Goal: Information Seeking & Learning: Check status

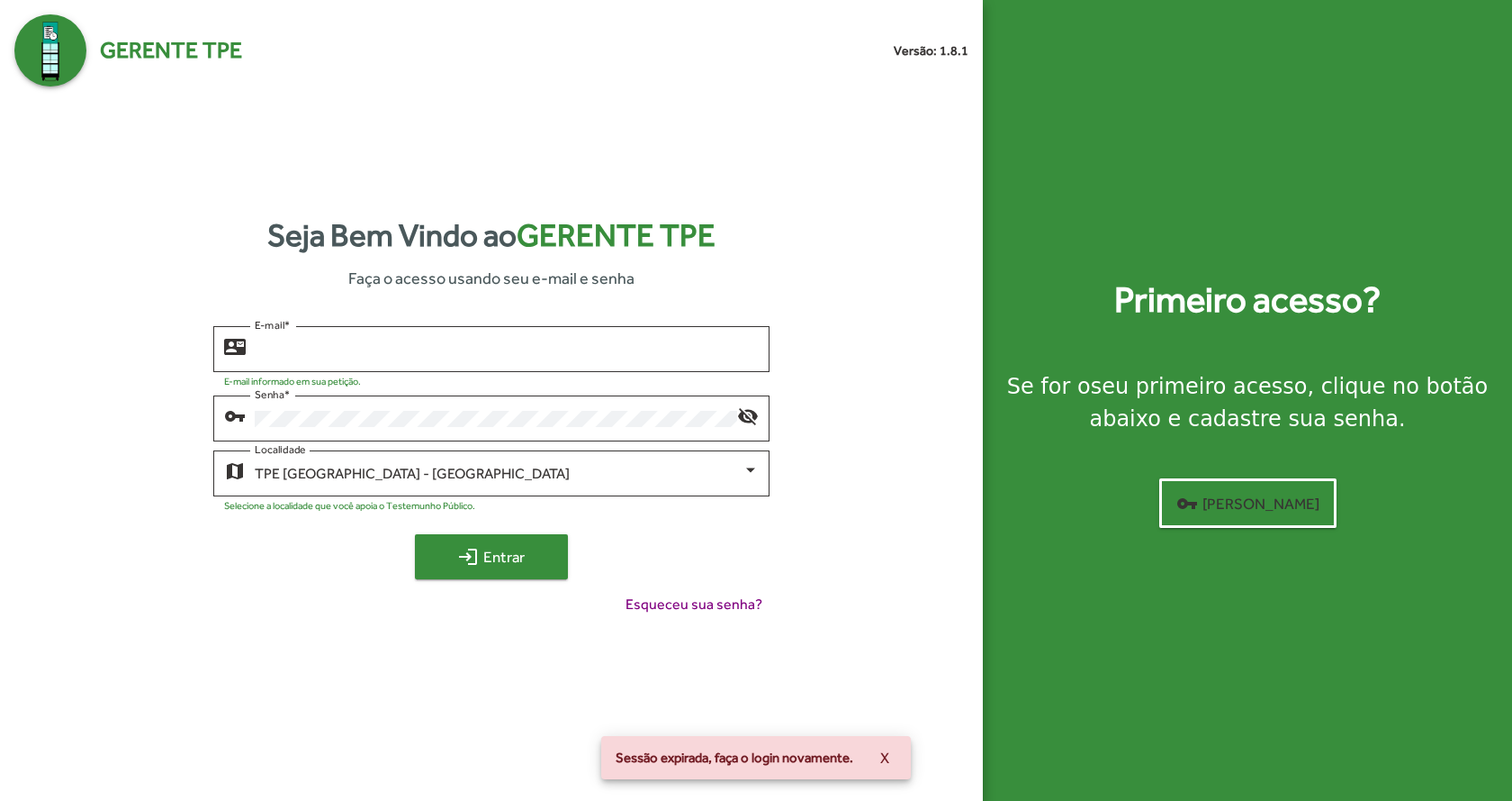
type input "**********"
click at [536, 556] on span "login Entrar" at bounding box center [491, 556] width 121 height 32
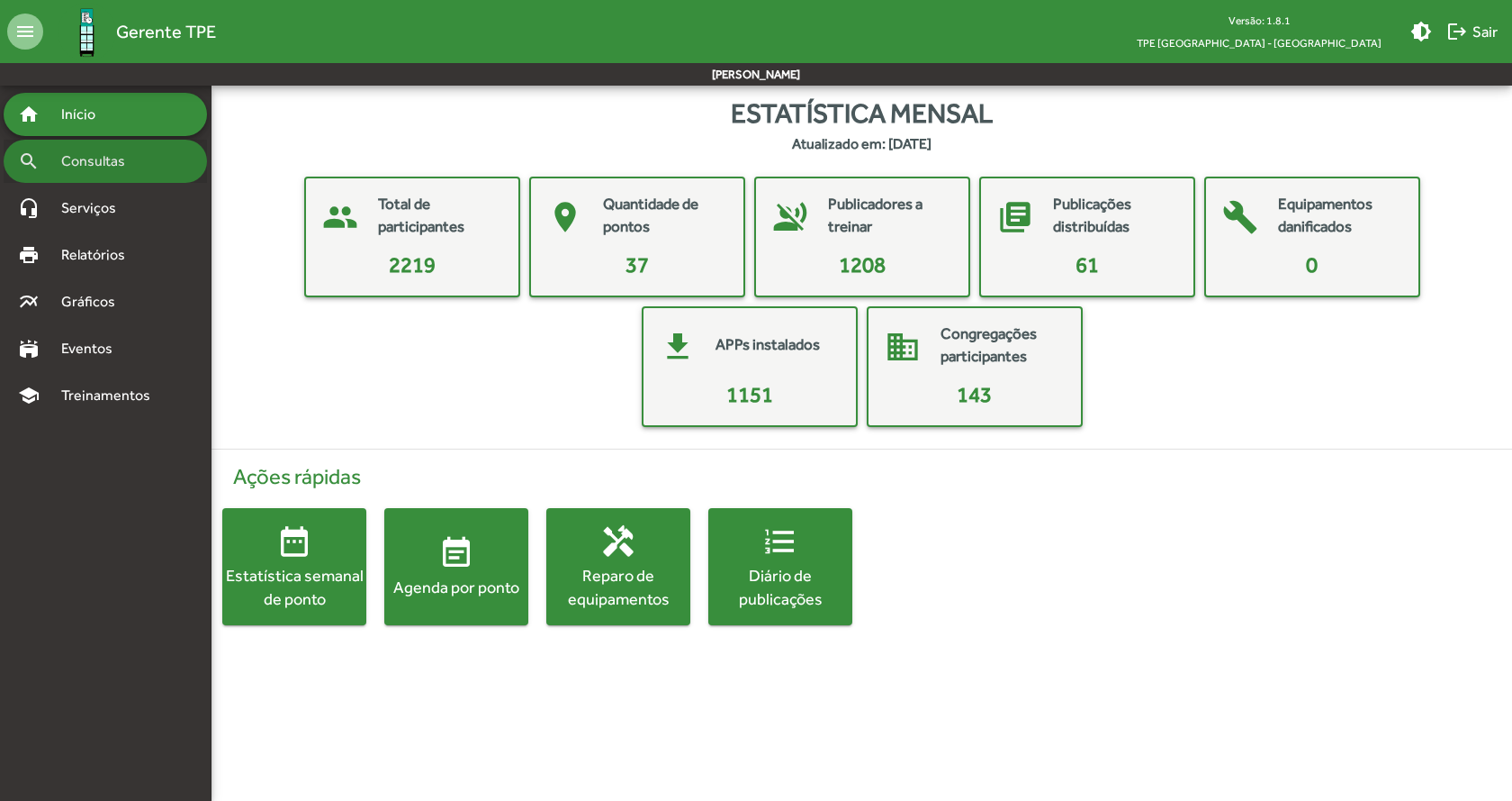
click at [108, 152] on span "Consultas" at bounding box center [100, 161] width 98 height 21
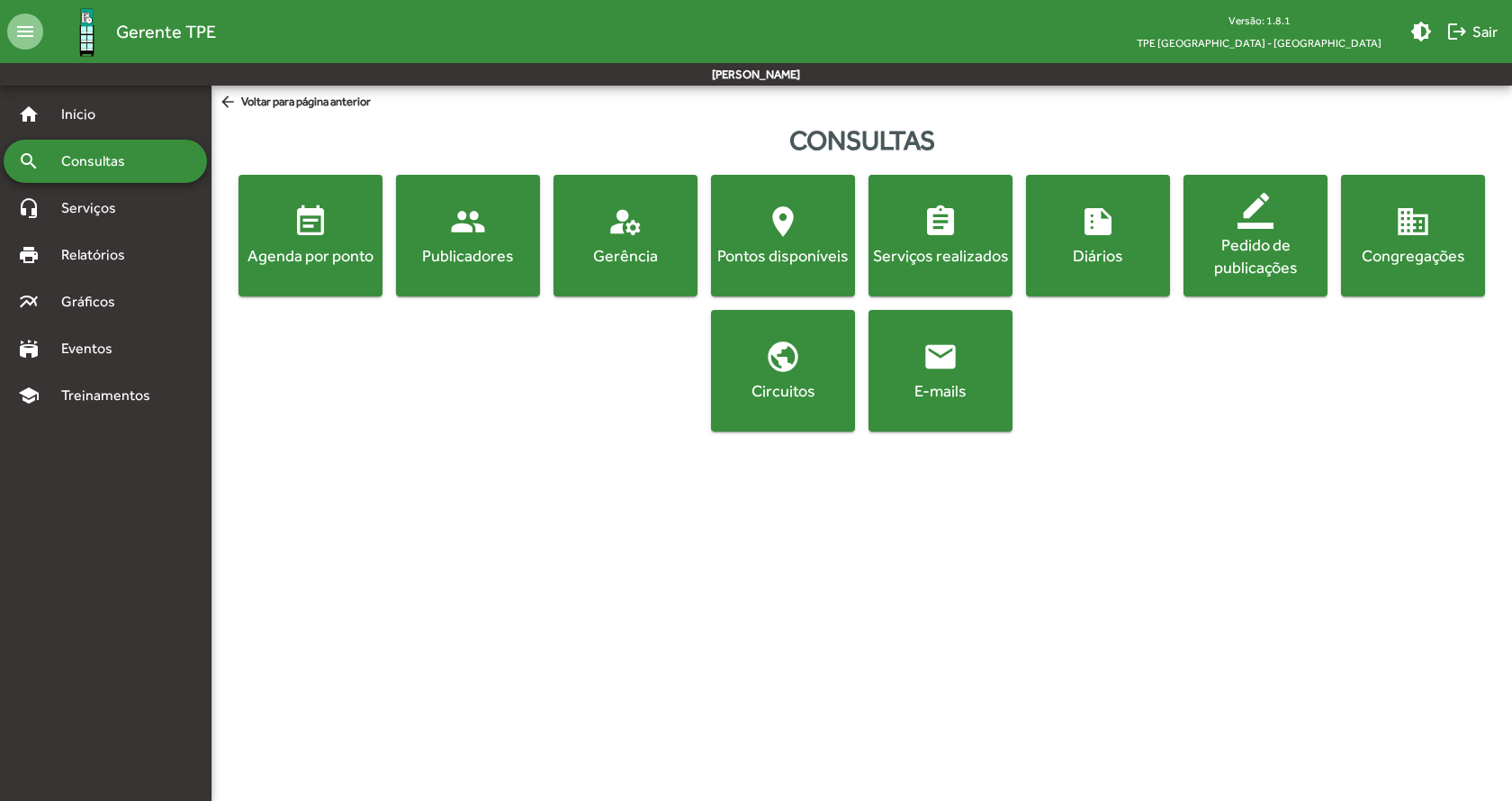
click at [298, 245] on div "Agenda por ponto" at bounding box center [310, 255] width 137 height 22
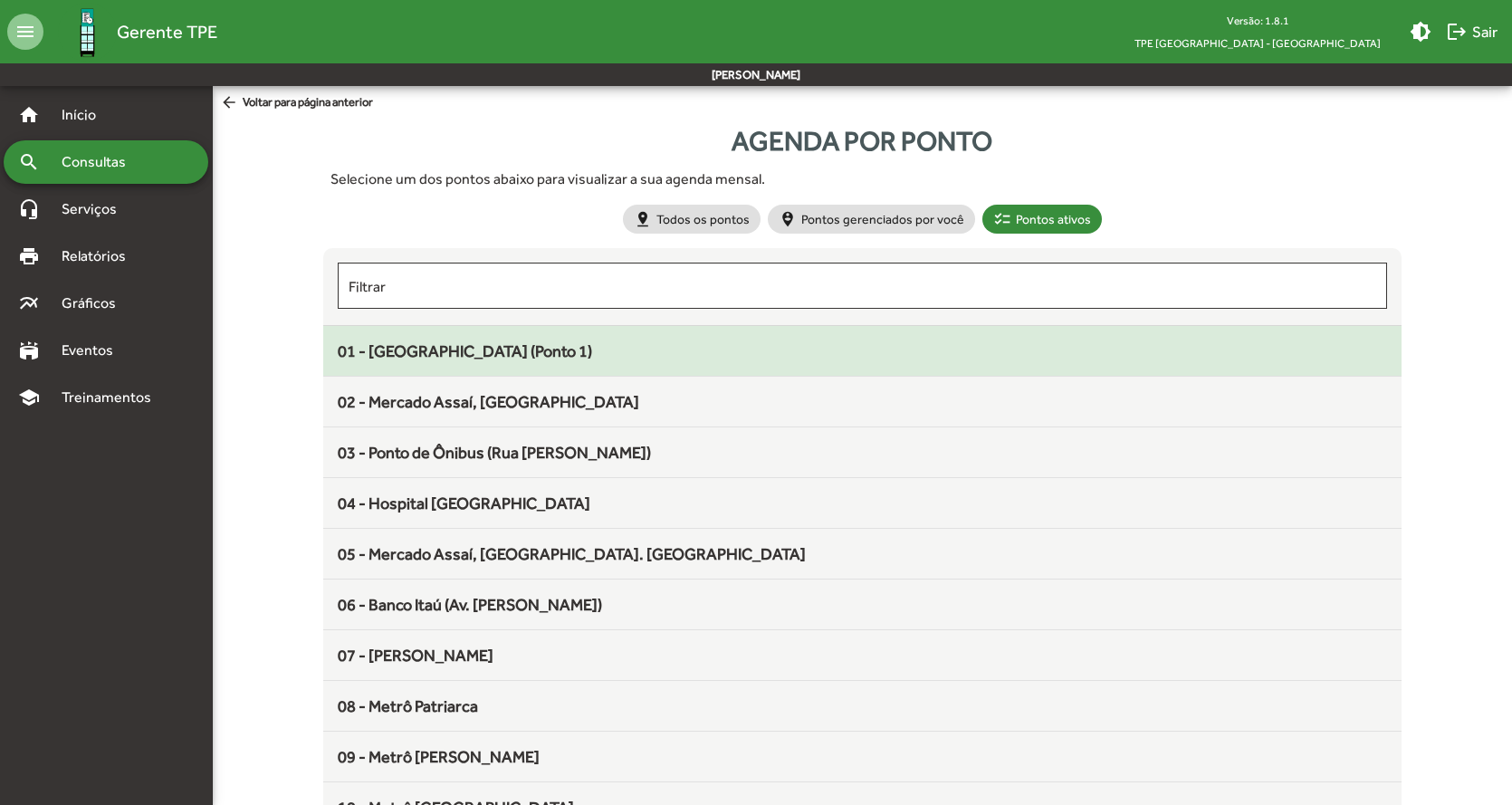
click at [587, 361] on div "01 - [GEOGRAPHIC_DATA] (Ponto 1)" at bounding box center [863, 351] width 1050 height 24
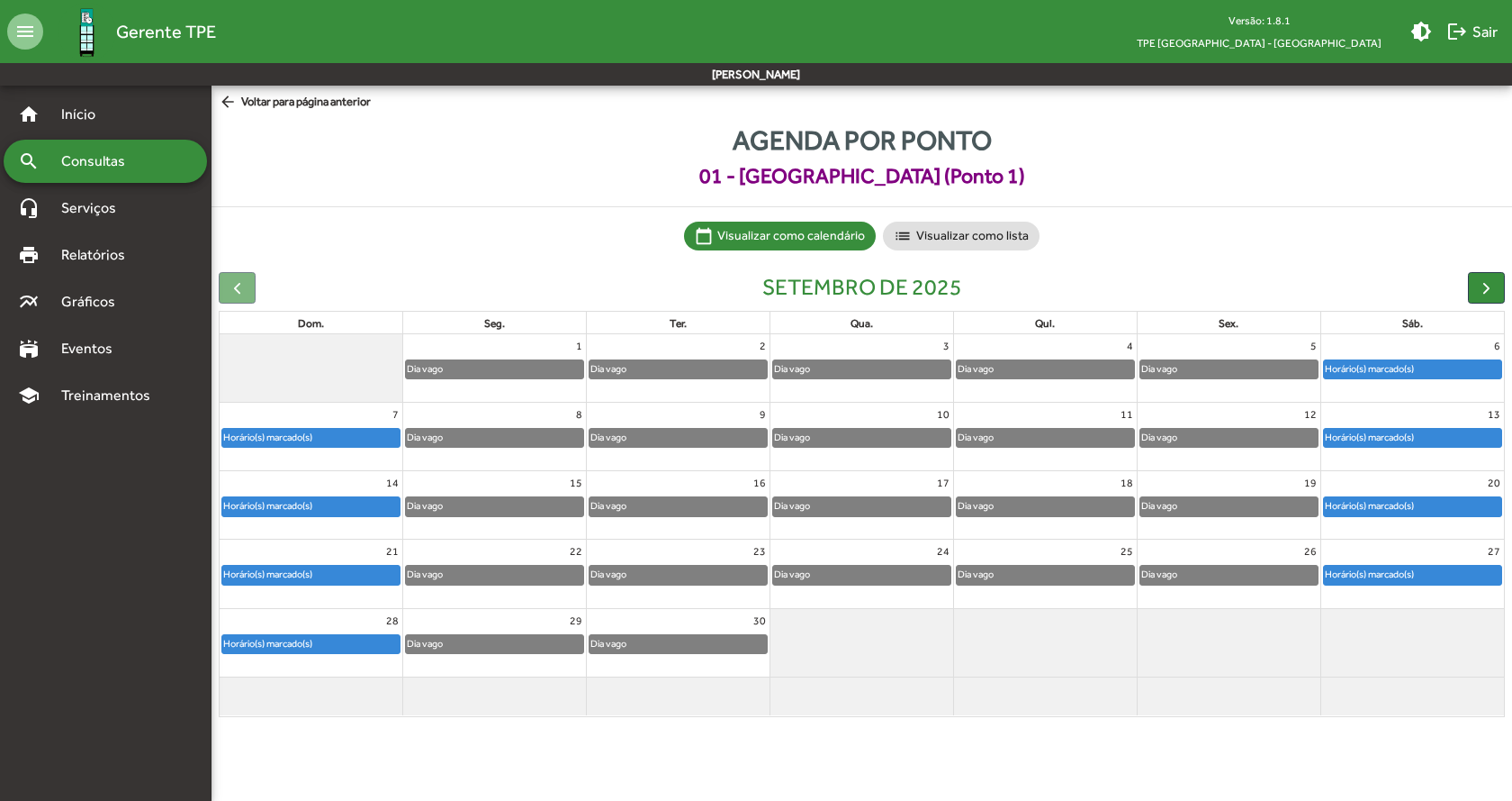
click at [1427, 509] on div "Horário(s) marcado(s)" at bounding box center [1413, 505] width 177 height 18
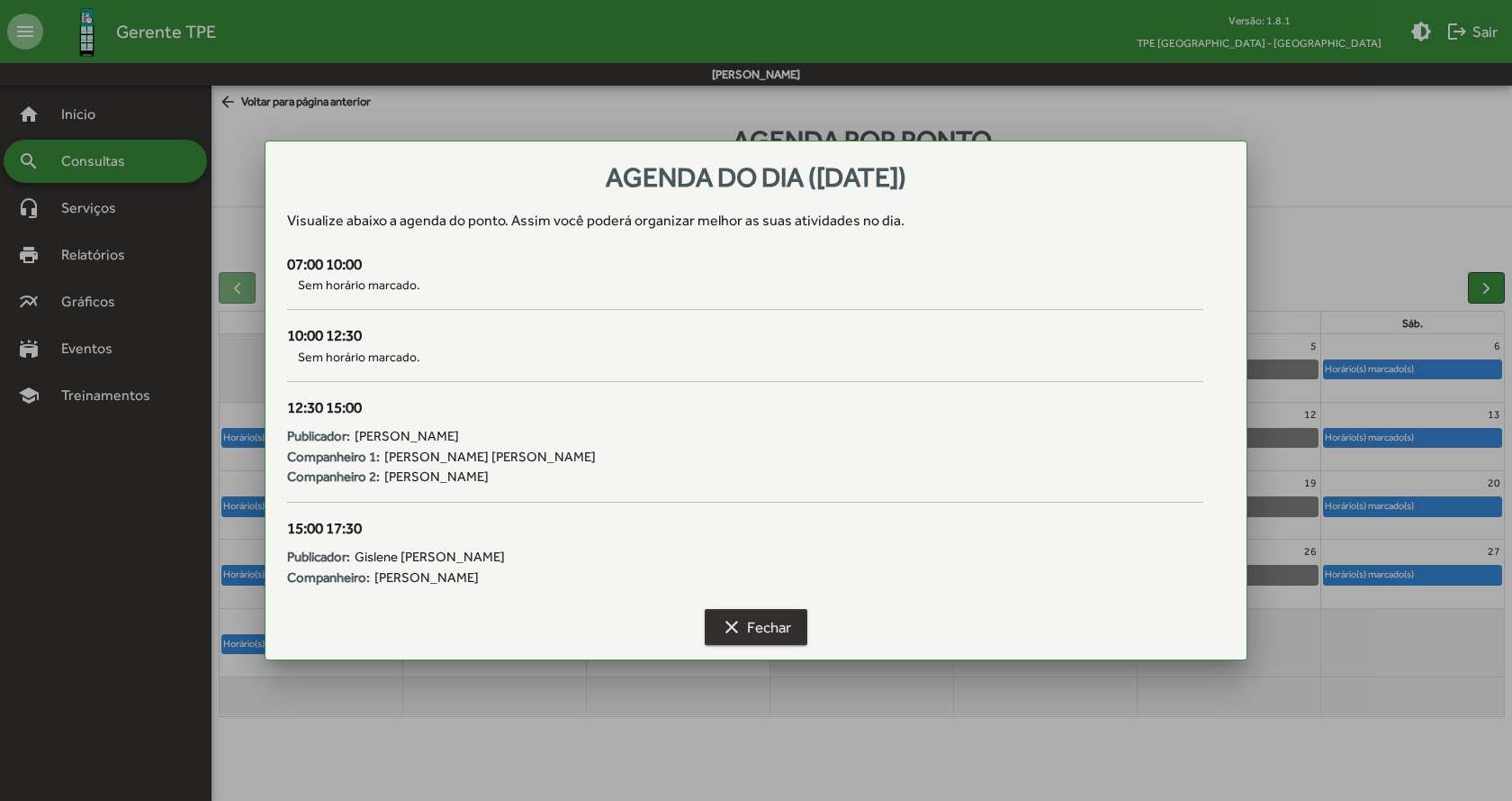
click at [748, 618] on span "clear Fechar" at bounding box center [756, 626] width 70 height 32
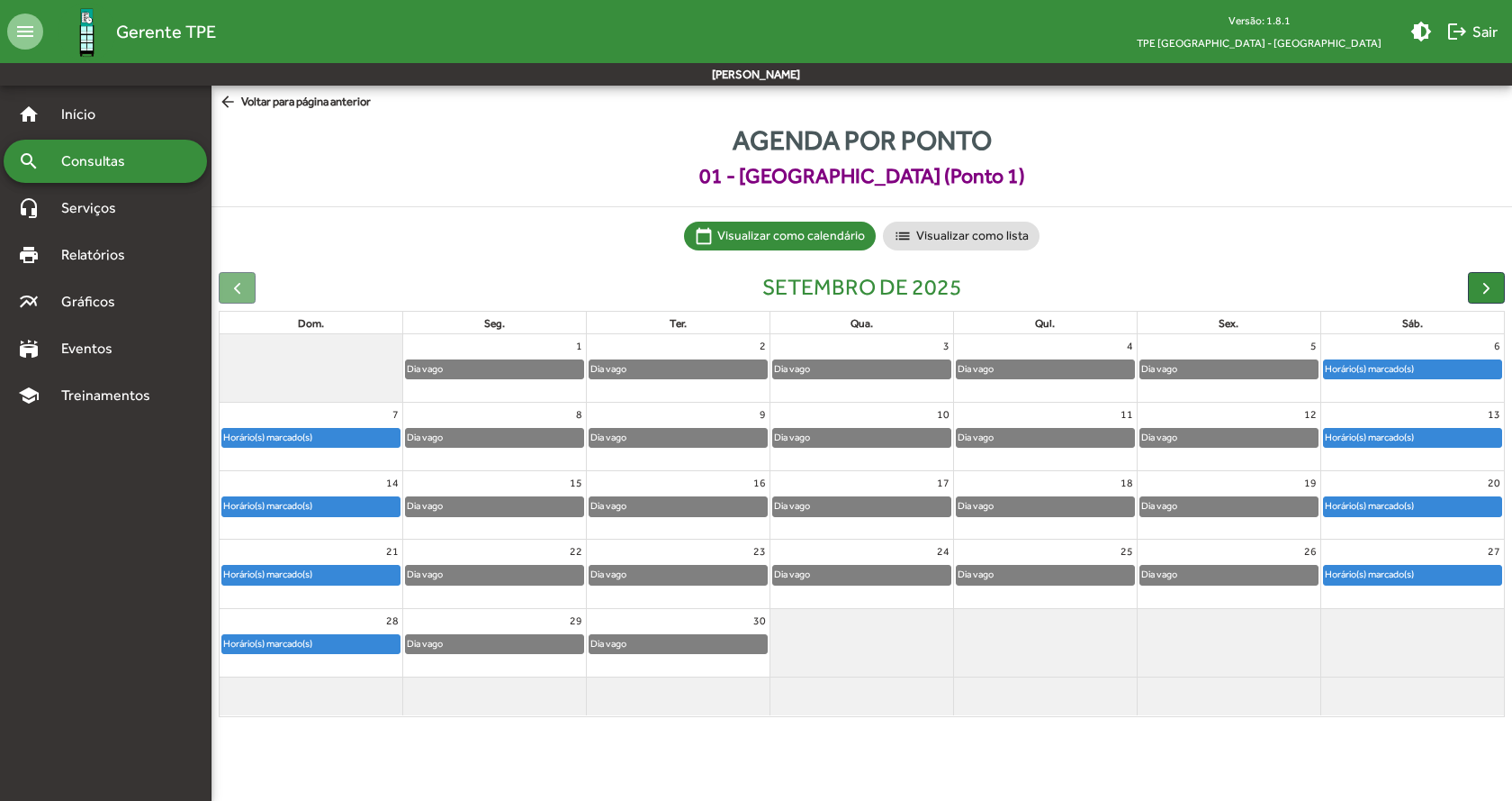
click at [361, 575] on div "Horário(s) marcado(s)" at bounding box center [311, 574] width 177 height 18
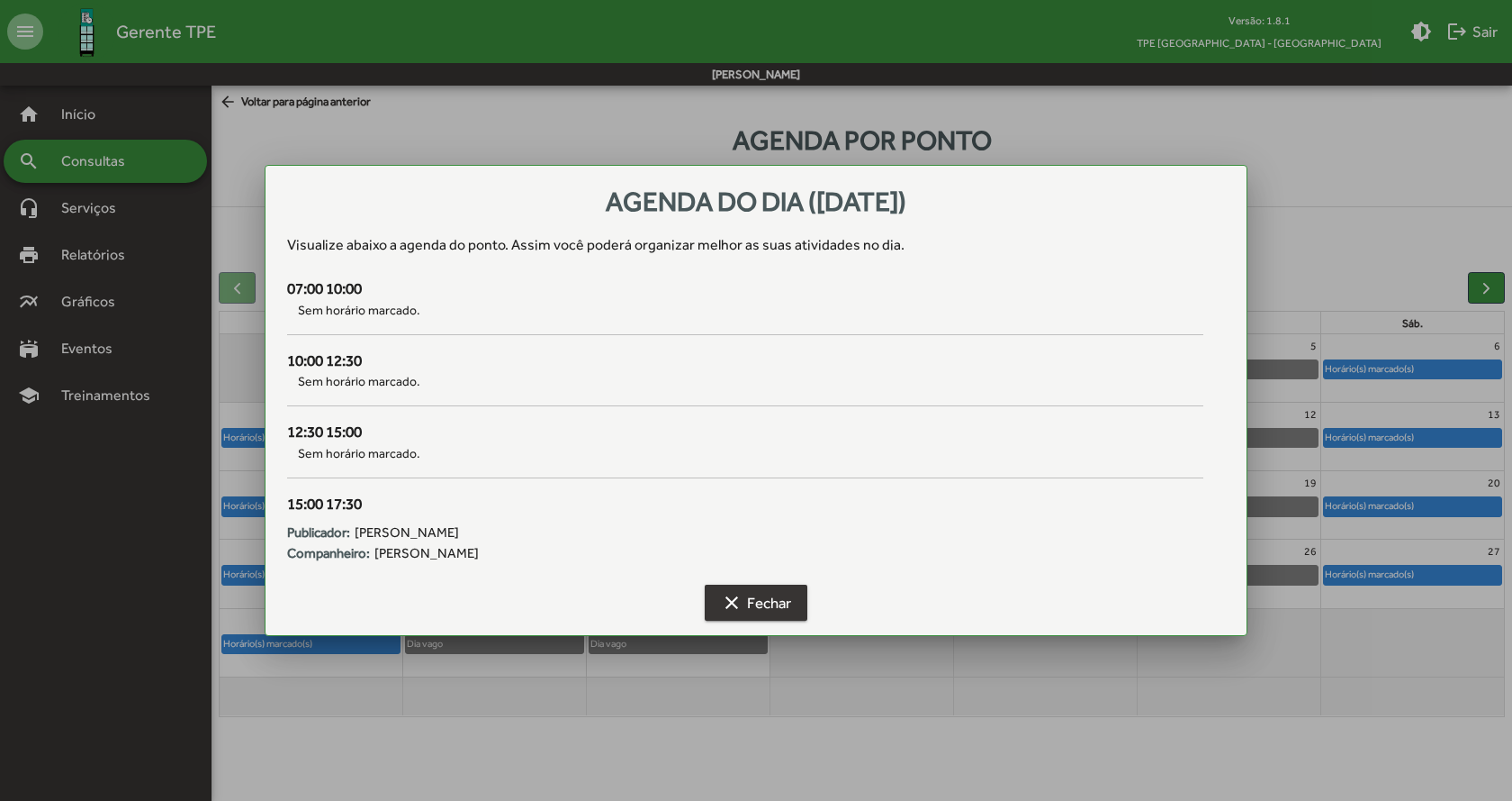
click at [766, 615] on span "clear Fechar" at bounding box center [756, 602] width 70 height 32
